Goal: Task Accomplishment & Management: Complete application form

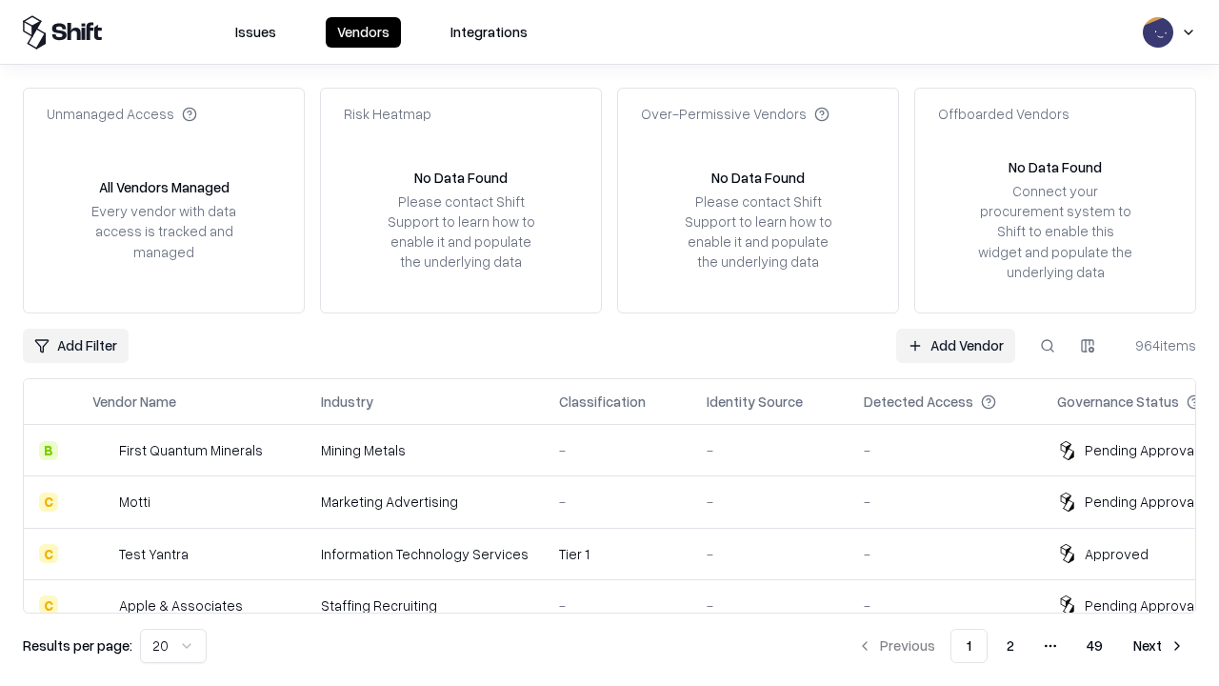
click at [955, 345] on link "Add Vendor" at bounding box center [955, 346] width 119 height 34
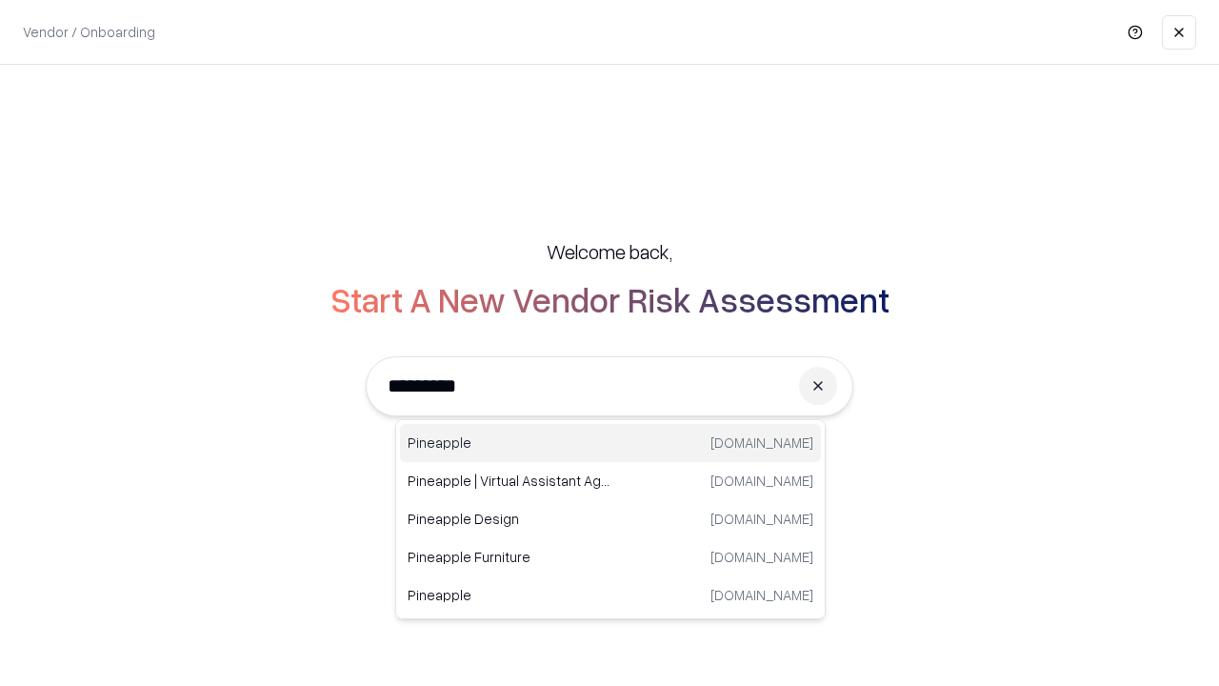
click at [610, 443] on div "Pineapple [DOMAIN_NAME]" at bounding box center [610, 443] width 421 height 38
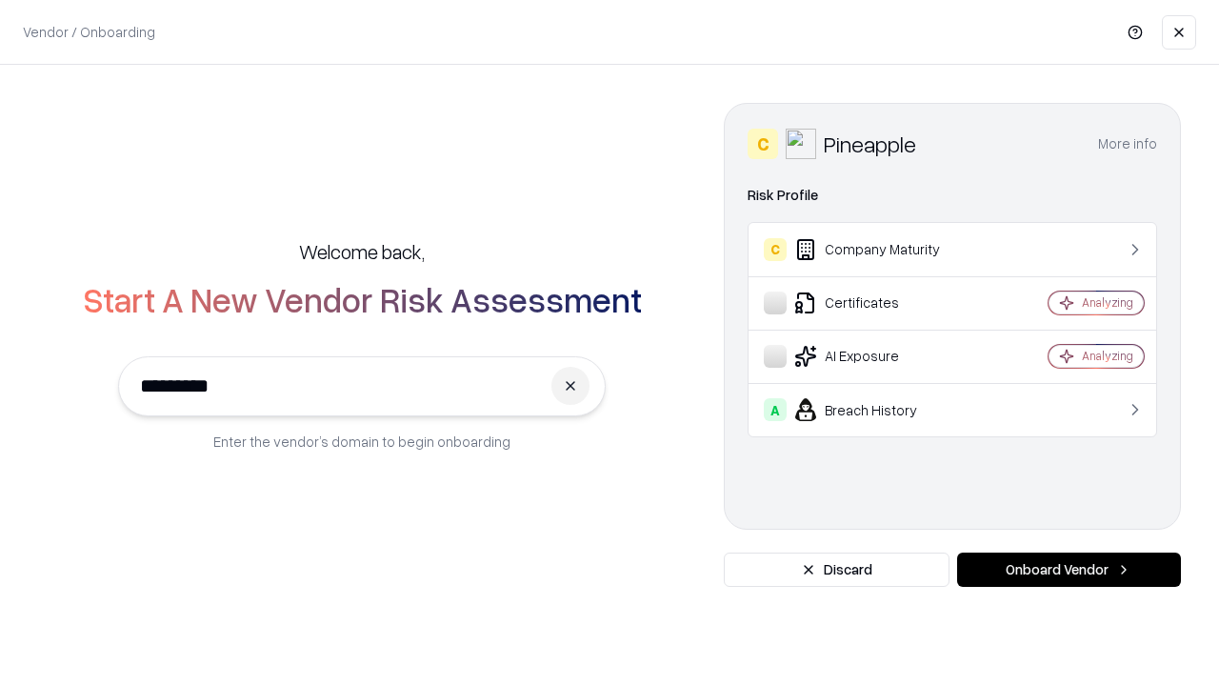
type input "*********"
click at [1068, 569] on button "Onboard Vendor" at bounding box center [1069, 569] width 224 height 34
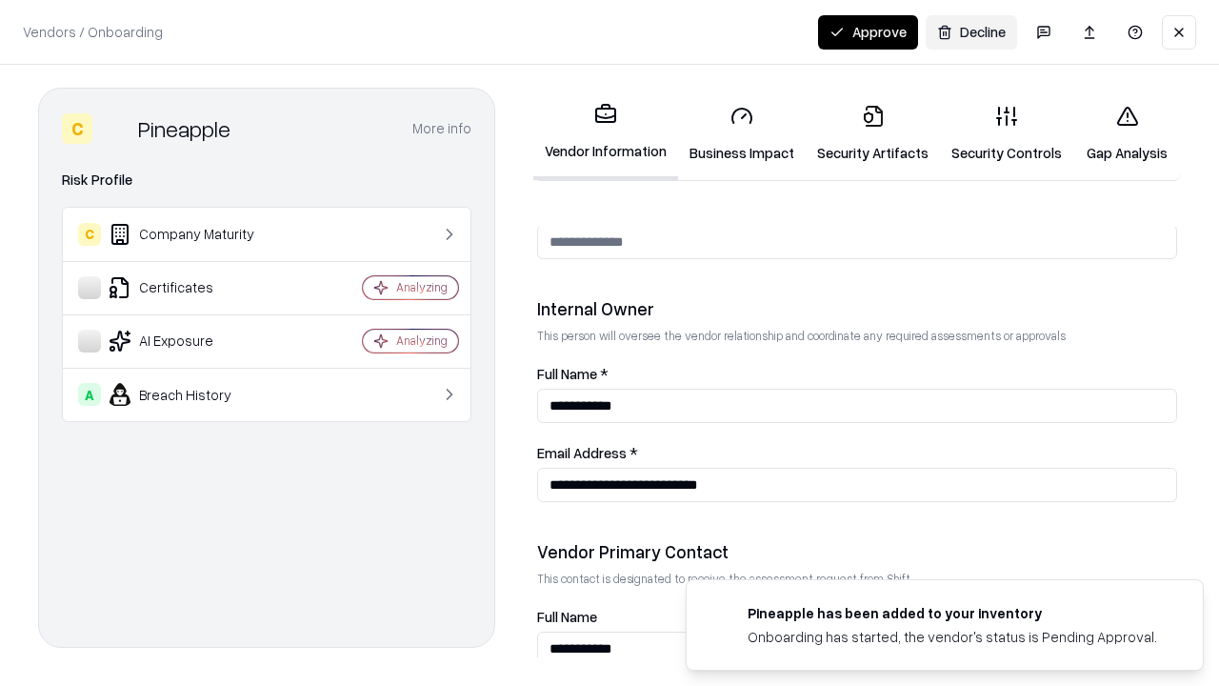
scroll to position [987, 0]
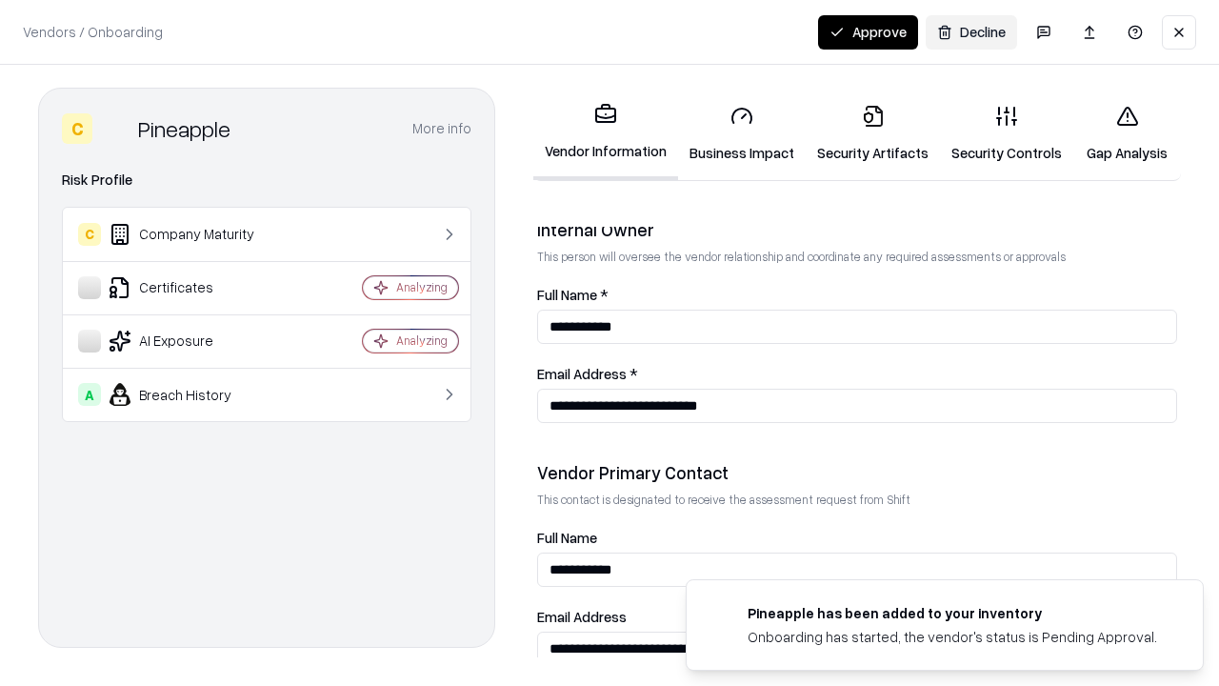
click at [742, 133] on link "Business Impact" at bounding box center [742, 134] width 128 height 89
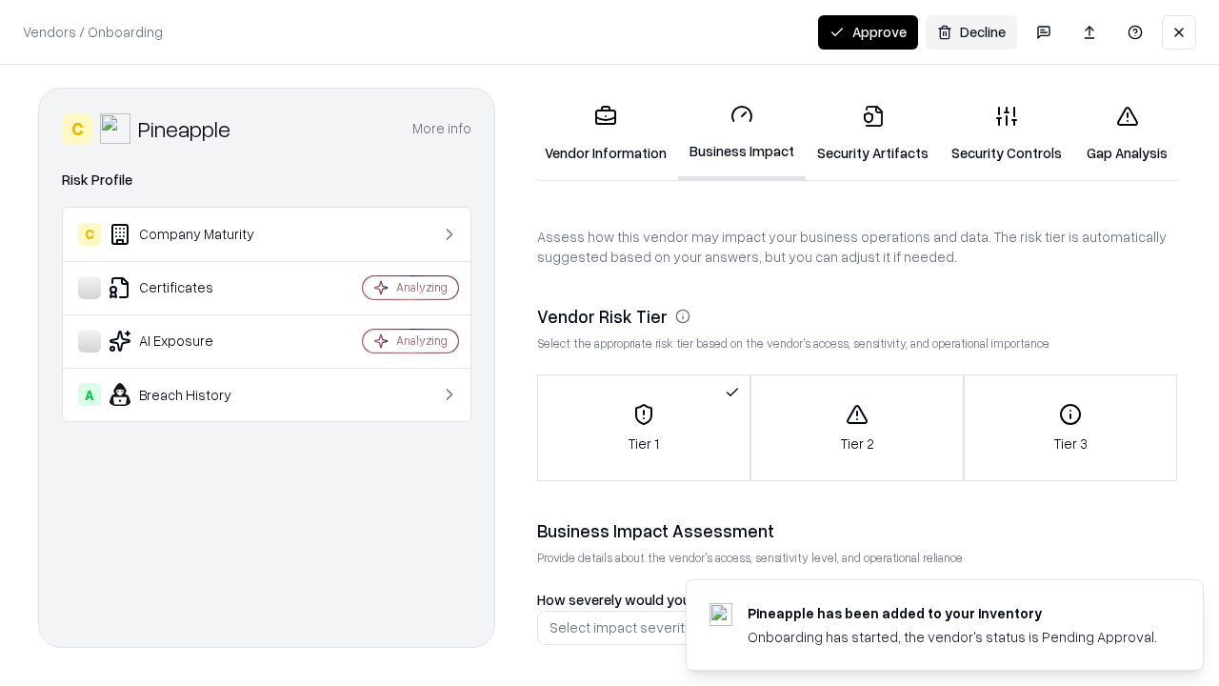
click at [872, 133] on link "Security Artifacts" at bounding box center [873, 134] width 134 height 89
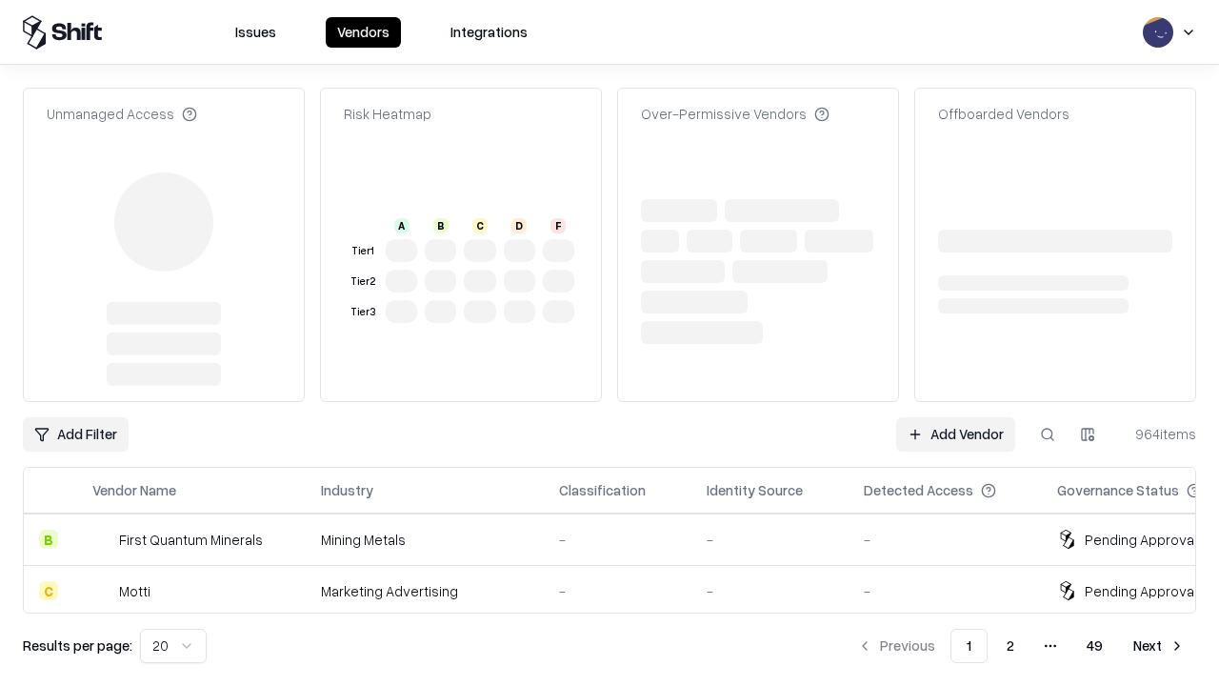
click at [955, 417] on link "Add Vendor" at bounding box center [955, 434] width 119 height 34
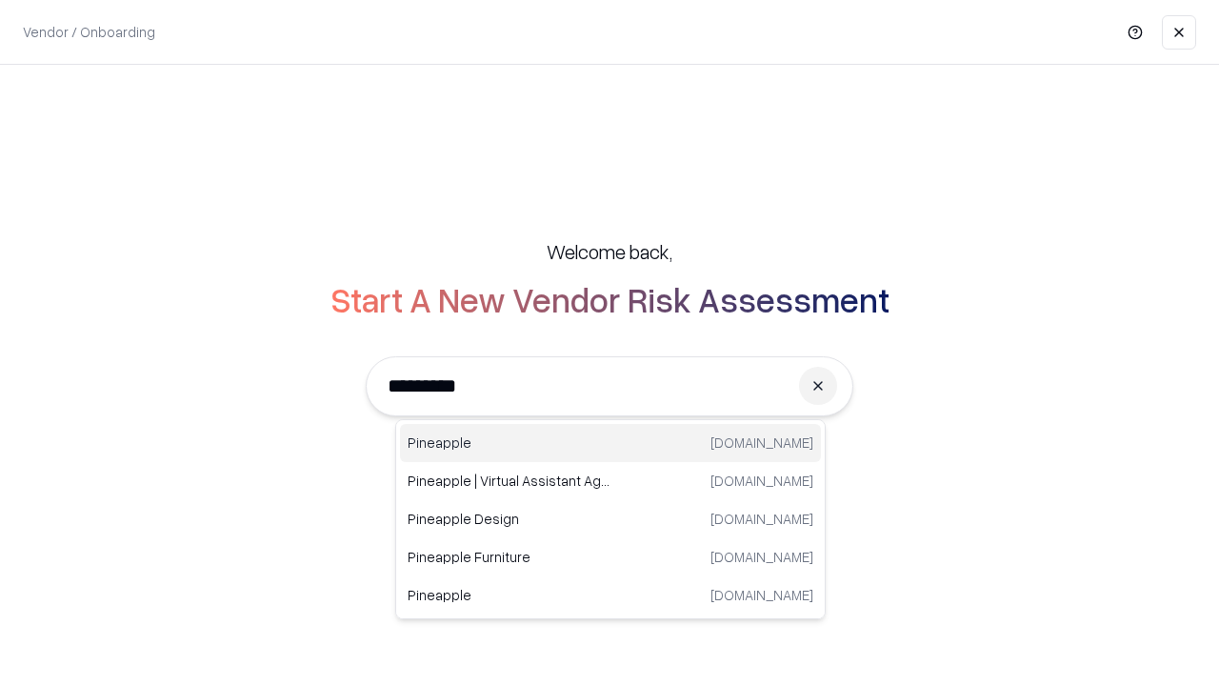
click at [610, 443] on div "Pineapple [DOMAIN_NAME]" at bounding box center [610, 443] width 421 height 38
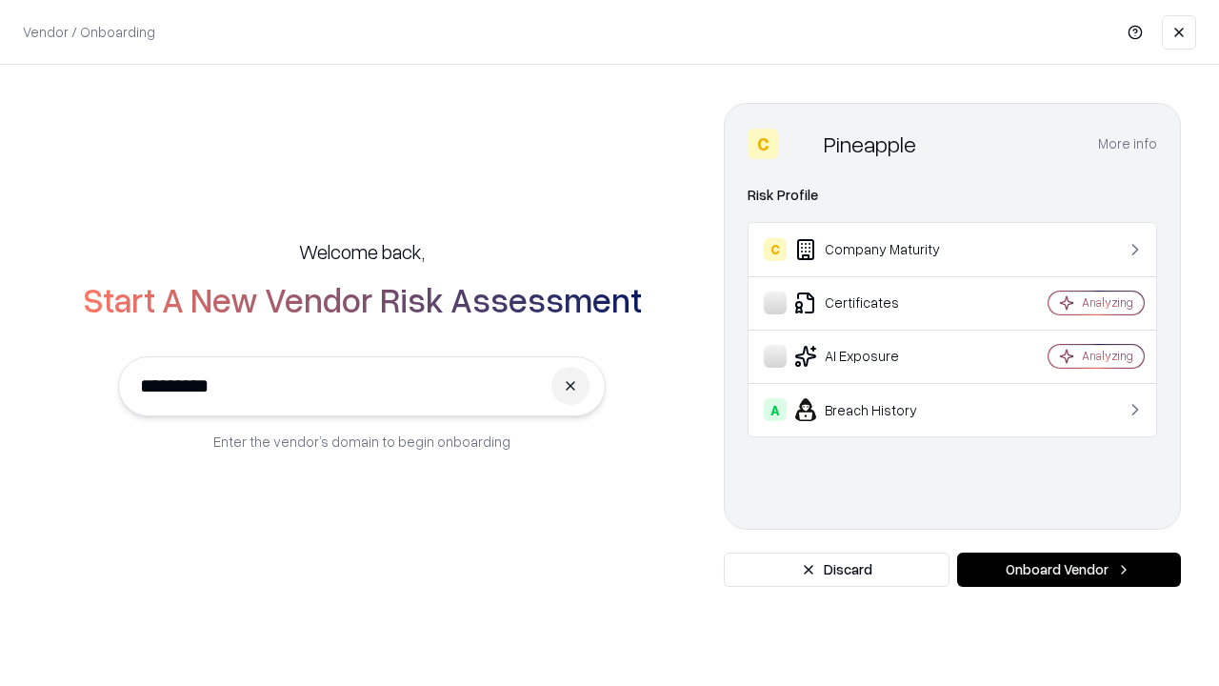
type input "*********"
click at [1068, 569] on button "Onboard Vendor" at bounding box center [1069, 569] width 224 height 34
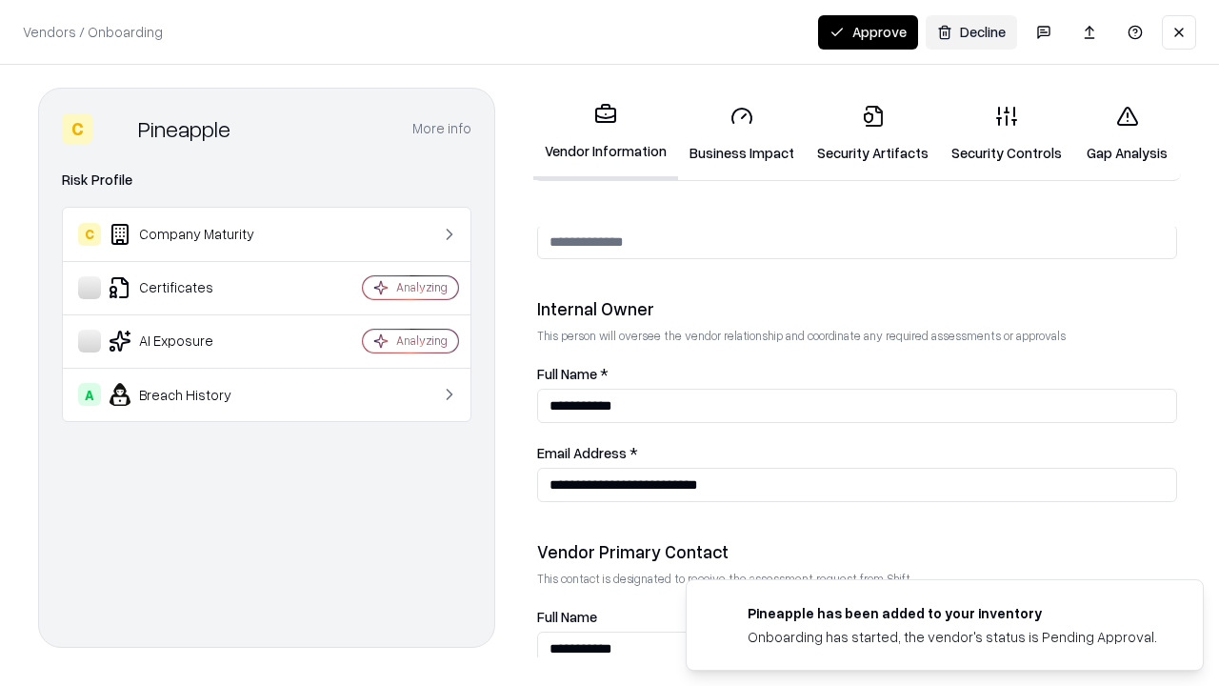
scroll to position [987, 0]
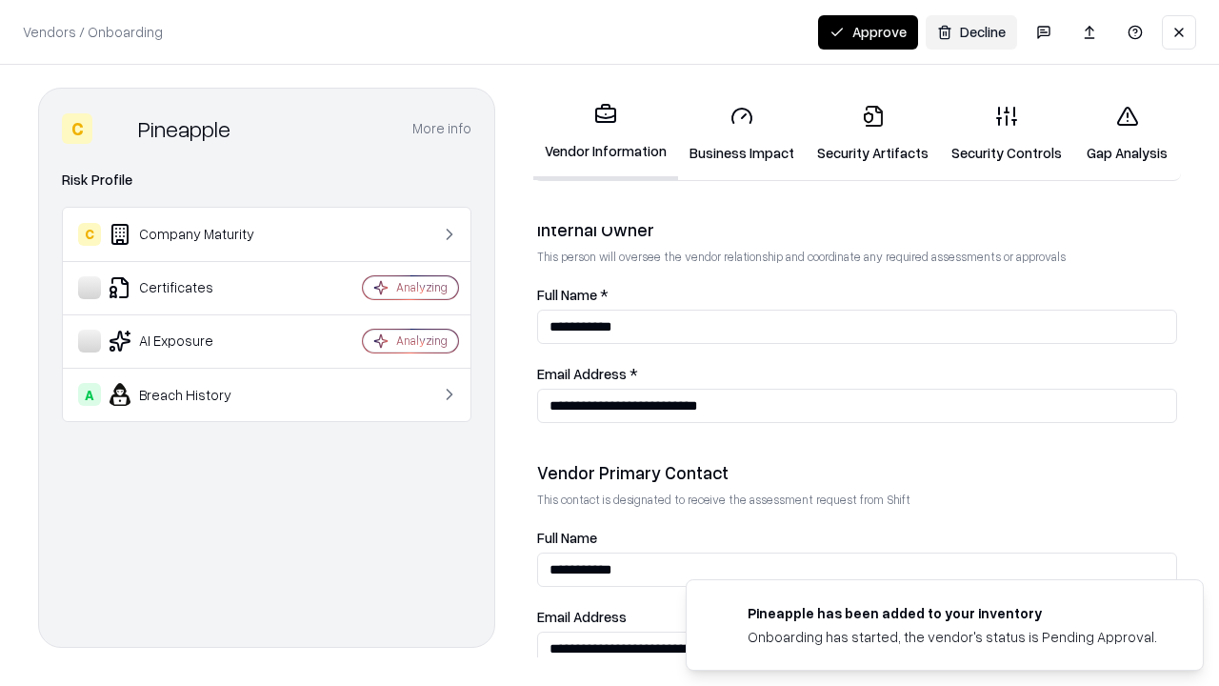
click at [867, 31] on button "Approve" at bounding box center [868, 32] width 100 height 34
